Goal: Feedback & Contribution: Contribute content

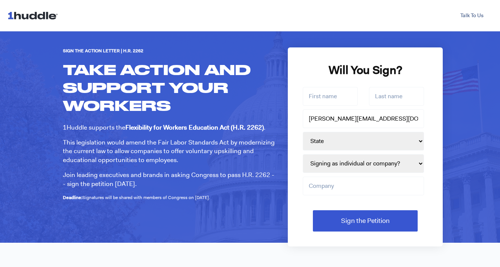
scroll to position [9, 0]
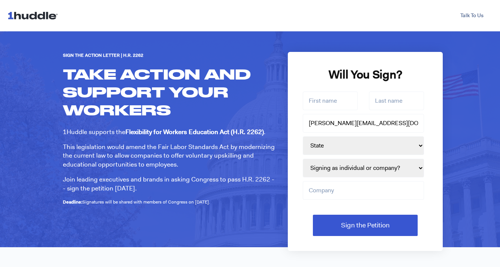
drag, startPoint x: 190, startPoint y: 231, endPoint x: 61, endPoint y: 74, distance: 203.2
copy body "TAKE ACTION AND SUPPORT YOUR WORKERS 1Huddle supports the Flexibility for Worke…"
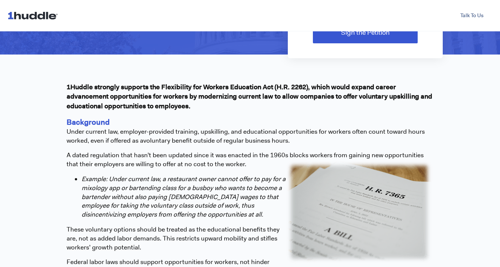
scroll to position [238, 0]
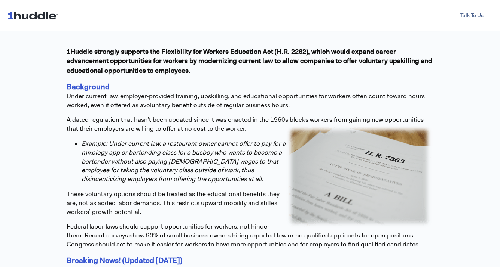
click at [208, 144] on em "Example: Under current law, a restaurant owner cannot offer to pay for a mixolo…" at bounding box center [184, 161] width 204 height 44
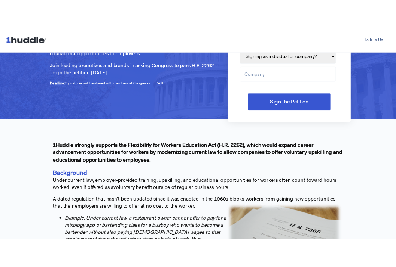
scroll to position [25, 0]
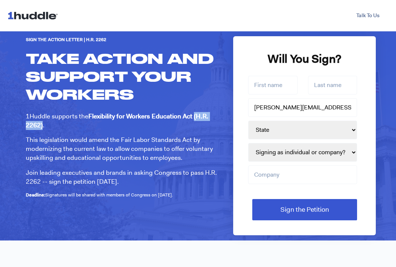
drag, startPoint x: 43, startPoint y: 125, endPoint x: 194, endPoint y: 116, distance: 151.7
click at [194, 116] on p "1Huddle supports the Flexibility for Workers Education Act (H.R. 2262) ." at bounding box center [124, 121] width 196 height 18
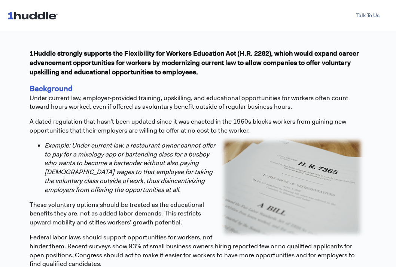
scroll to position [245, 0]
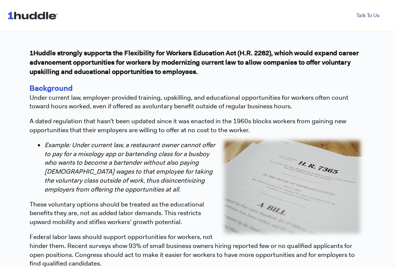
click at [129, 73] on span "1Huddle strongly supports the Flexibility for Workers Education Act (H.R. 2262)…" at bounding box center [194, 63] width 329 height 28
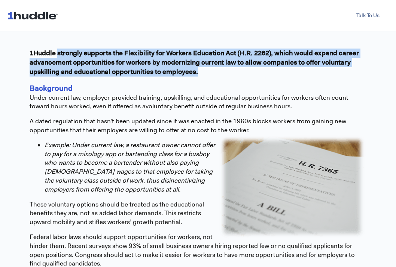
drag, startPoint x: 203, startPoint y: 73, endPoint x: 61, endPoint y: 59, distance: 142.8
click at [58, 57] on p "1Huddle strongly supports the Flexibility for Workers Education Act (H.R. 2262)…" at bounding box center [198, 63] width 337 height 28
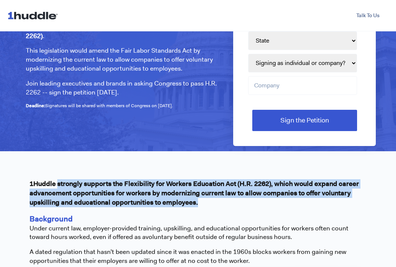
scroll to position [28, 0]
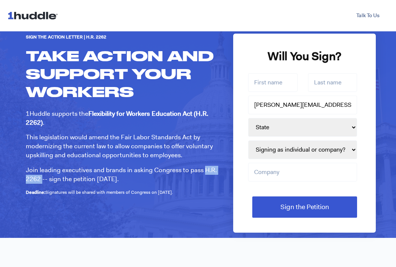
drag, startPoint x: 41, startPoint y: 179, endPoint x: 201, endPoint y: 169, distance: 160.4
click at [202, 169] on p "Join leading executives and brands in asking Congress to pass H.R. 2262 -- sign…" at bounding box center [124, 175] width 196 height 18
copy p "H.R. 2262"
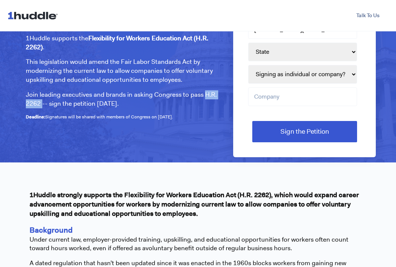
scroll to position [155, 0]
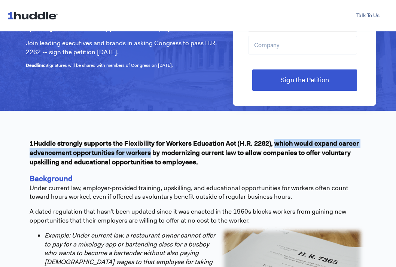
drag, startPoint x: 275, startPoint y: 144, endPoint x: 150, endPoint y: 155, distance: 125.4
click at [150, 155] on span "1Huddle strongly supports the Flexibility for Workers Education Act (H.R. 2262)…" at bounding box center [194, 153] width 329 height 28
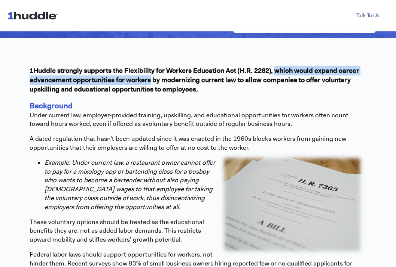
scroll to position [225, 0]
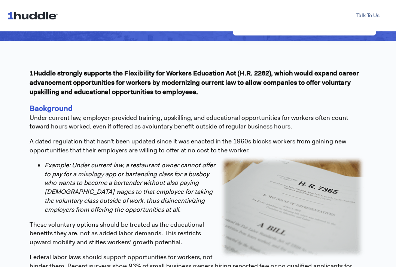
click at [242, 109] on p "Background Under current law, employer-provided training, upskilling, and educa…" at bounding box center [198, 117] width 337 height 28
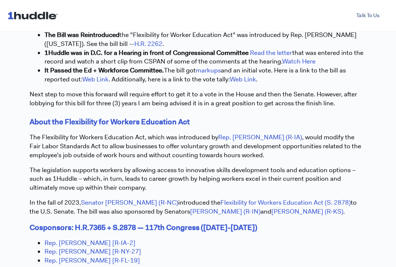
scroll to position [518, 0]
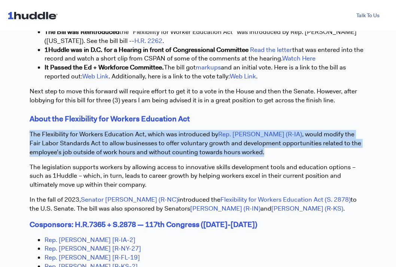
drag, startPoint x: 24, startPoint y: 133, endPoint x: 285, endPoint y: 149, distance: 262.3
click at [285, 149] on div "1Huddle strongly supports the Flexibility for Workers Education Act (H.R. 2262)…" at bounding box center [197, 251] width 359 height 1007
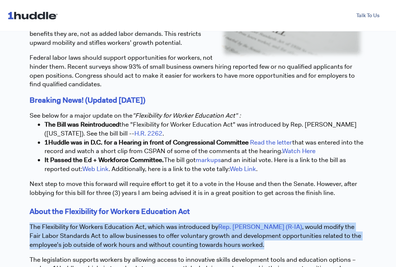
scroll to position [427, 0]
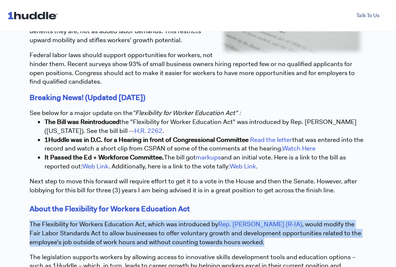
click at [67, 242] on p "The Flexibility for Workers Education Act, which was introduced by Rep. [PERSON…" at bounding box center [198, 233] width 337 height 27
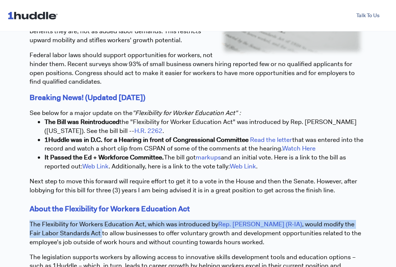
drag, startPoint x: 88, startPoint y: 234, endPoint x: 17, endPoint y: 228, distance: 71.7
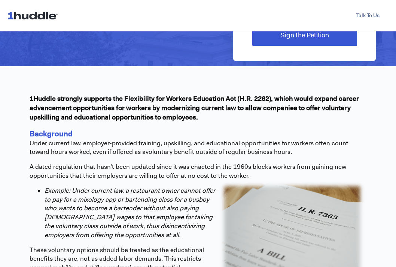
scroll to position [185, 0]
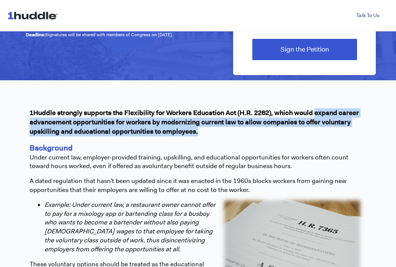
drag, startPoint x: 315, startPoint y: 115, endPoint x: 214, endPoint y: 129, distance: 102.0
click at [215, 129] on p "1Huddle strongly supports the Flexibility for Workers Education Act (H.R. 2262)…" at bounding box center [198, 122] width 337 height 28
copy span "expand career advancement opportunities for workers by modernizing current law …"
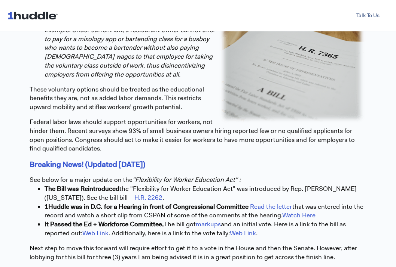
scroll to position [203, 0]
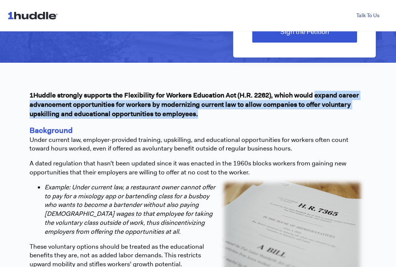
click at [226, 117] on p "1Huddle strongly supports the Flexibility for Workers Education Act (H.R. 2262)…" at bounding box center [198, 105] width 337 height 28
drag, startPoint x: 313, startPoint y: 96, endPoint x: 313, endPoint y: 114, distance: 18.0
click at [313, 115] on p "1Huddle strongly supports the Flexibility for Workers Education Act (H.R. 2262)…" at bounding box center [198, 105] width 337 height 28
copy span "expand career advancement opportunities for workers by modernizing current law …"
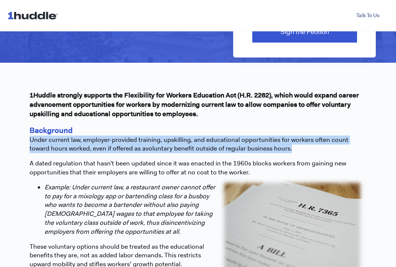
drag, startPoint x: 199, startPoint y: 148, endPoint x: 0, endPoint y: 141, distance: 198.7
copy p "Under current law, employer-provided training, upskilling, and educational oppo…"
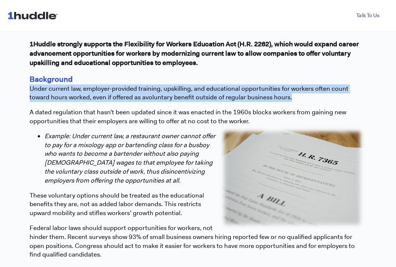
scroll to position [256, 0]
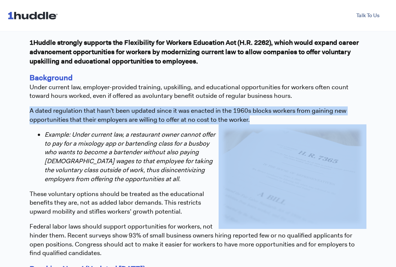
drag, startPoint x: 160, startPoint y: 119, endPoint x: 21, endPoint y: 112, distance: 140.0
copy p "A dated regulation that hasn’t been updated since it was enacted in the 1960s b…"
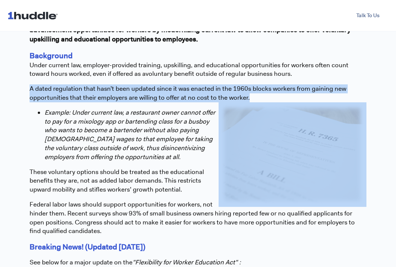
scroll to position [286, 0]
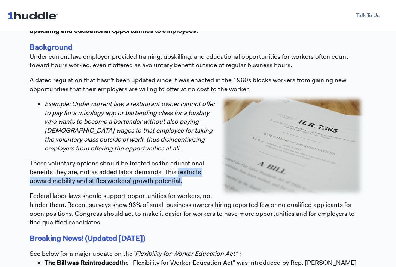
drag, startPoint x: 184, startPoint y: 182, endPoint x: 175, endPoint y: 175, distance: 11.4
click at [175, 175] on p "These voluntary options should be treated as the educational benefits they are,…" at bounding box center [198, 172] width 337 height 27
copy p "restricts upward mobility and stifles workers’ growth potential."
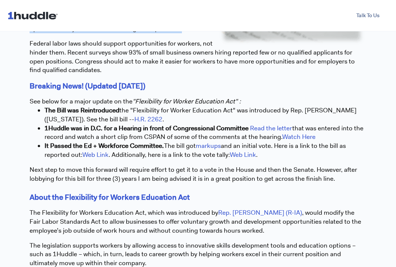
scroll to position [441, 0]
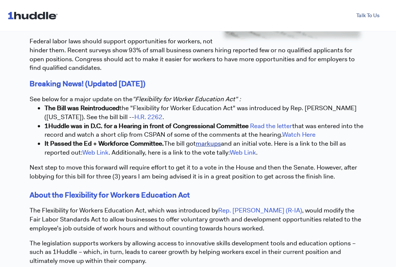
click at [215, 144] on link "markups" at bounding box center [208, 143] width 25 height 8
click at [96, 164] on div "Next step to move this forward will require effort to get it to a vote in the H…" at bounding box center [198, 172] width 337 height 18
drag, startPoint x: 83, startPoint y: 144, endPoint x: 162, endPoint y: 145, distance: 79.6
click at [162, 145] on strong "It Passed the Ed + Workforce Committee." at bounding box center [103, 143] width 119 height 8
copy strong "Ed + Workforce Committee"
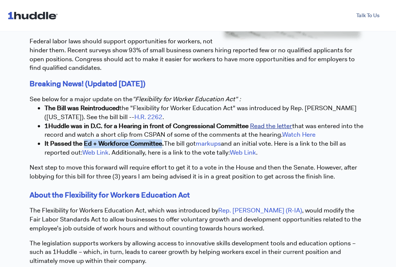
click at [266, 129] on link "Read the letter" at bounding box center [271, 126] width 42 height 8
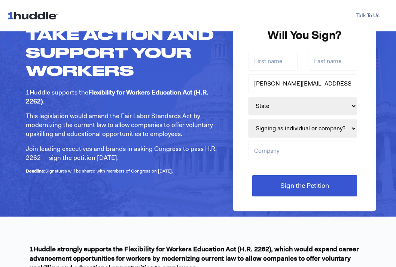
scroll to position [40, 0]
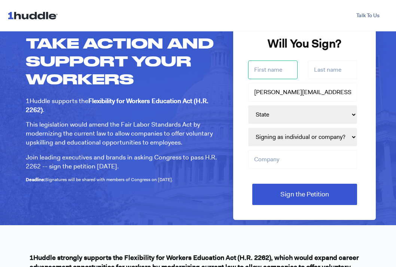
click at [270, 70] on input "First name *" at bounding box center [272, 70] width 49 height 19
type input "[PERSON_NAME]"
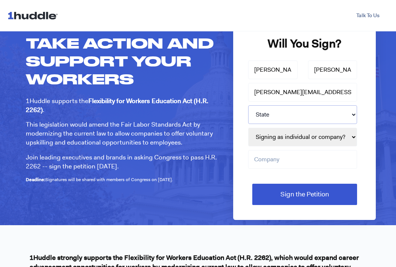
select select "PA"
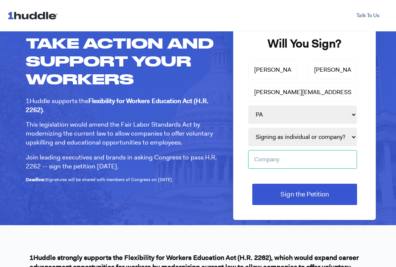
type input "High10 Media"
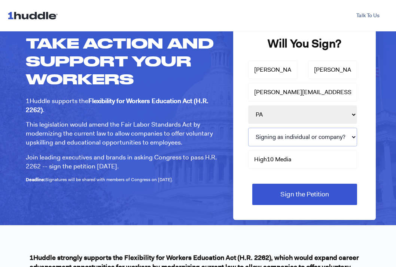
click at [288, 141] on select "Signing as individual or company? Individual Company" at bounding box center [302, 137] width 109 height 19
select select "Individual"
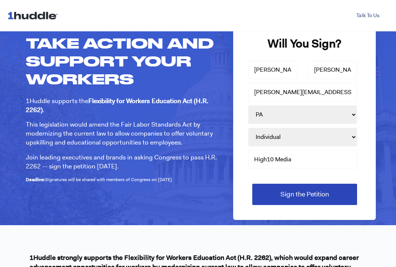
click at [279, 194] on input "Sign the Petition" at bounding box center [304, 194] width 105 height 21
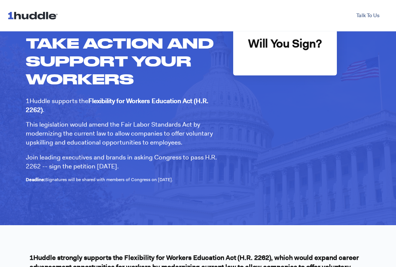
scroll to position [40, 0]
select select "PA"
select select "Individual"
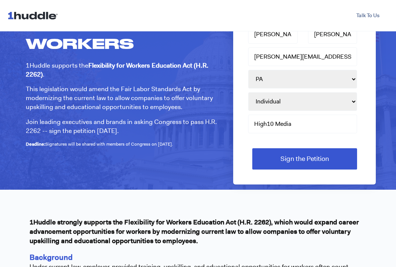
scroll to position [0, 0]
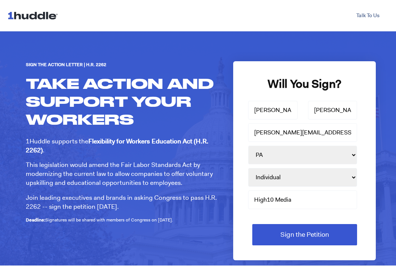
click at [147, 65] on h6 "Sign the Action Letter | H.R. 2262" at bounding box center [124, 64] width 196 height 7
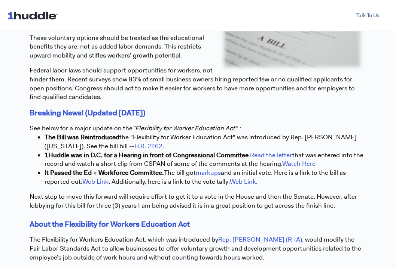
scroll to position [427, 0]
